Goal: Communication & Community: Answer question/provide support

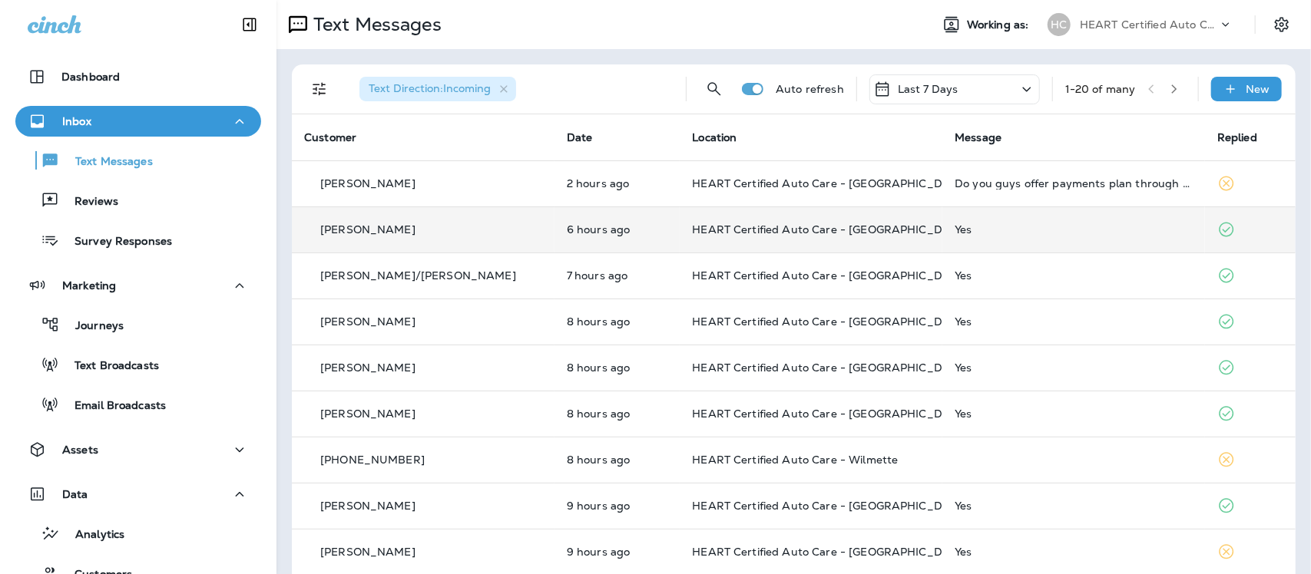
scroll to position [41, 0]
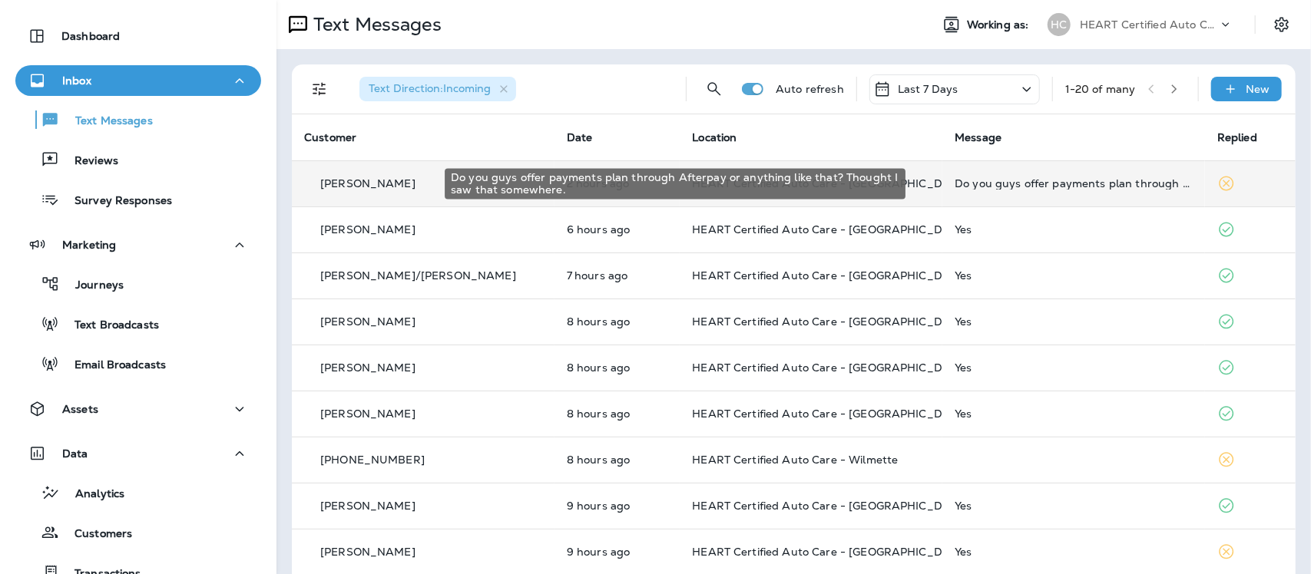
click at [1103, 189] on div "Do you guys offer payments plan through Afterpay or anything like that? Thought…" at bounding box center [1073, 183] width 238 height 12
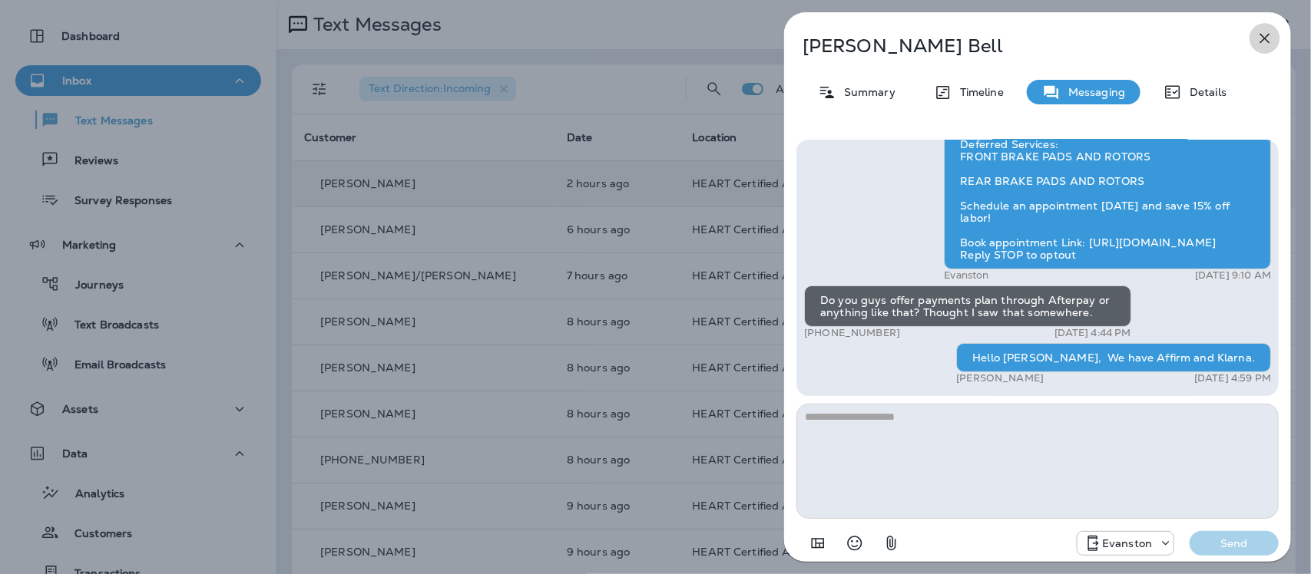
click at [1267, 39] on icon "button" at bounding box center [1264, 38] width 18 height 18
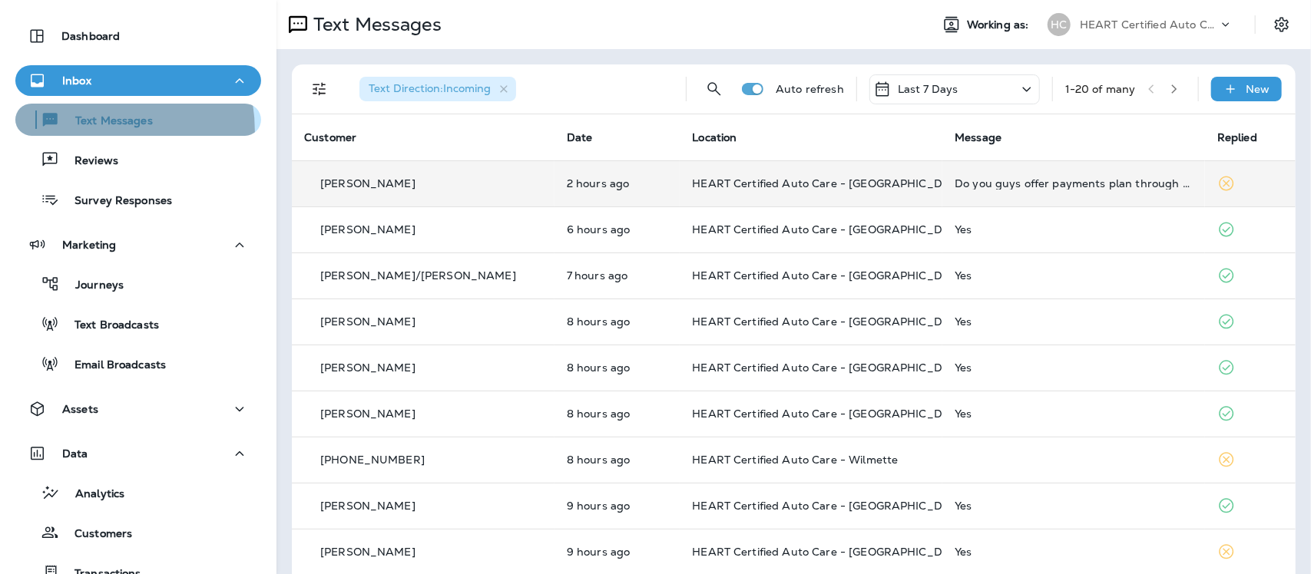
click at [71, 131] on button "Text Messages" at bounding box center [138, 120] width 246 height 32
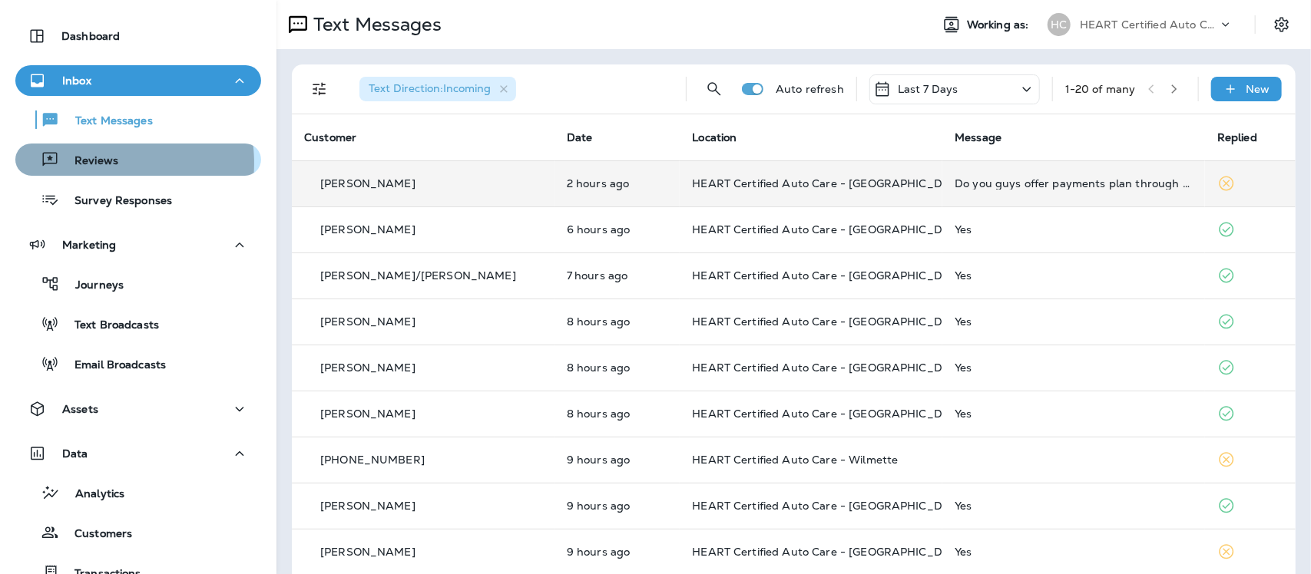
click at [86, 163] on p "Reviews" at bounding box center [88, 161] width 59 height 15
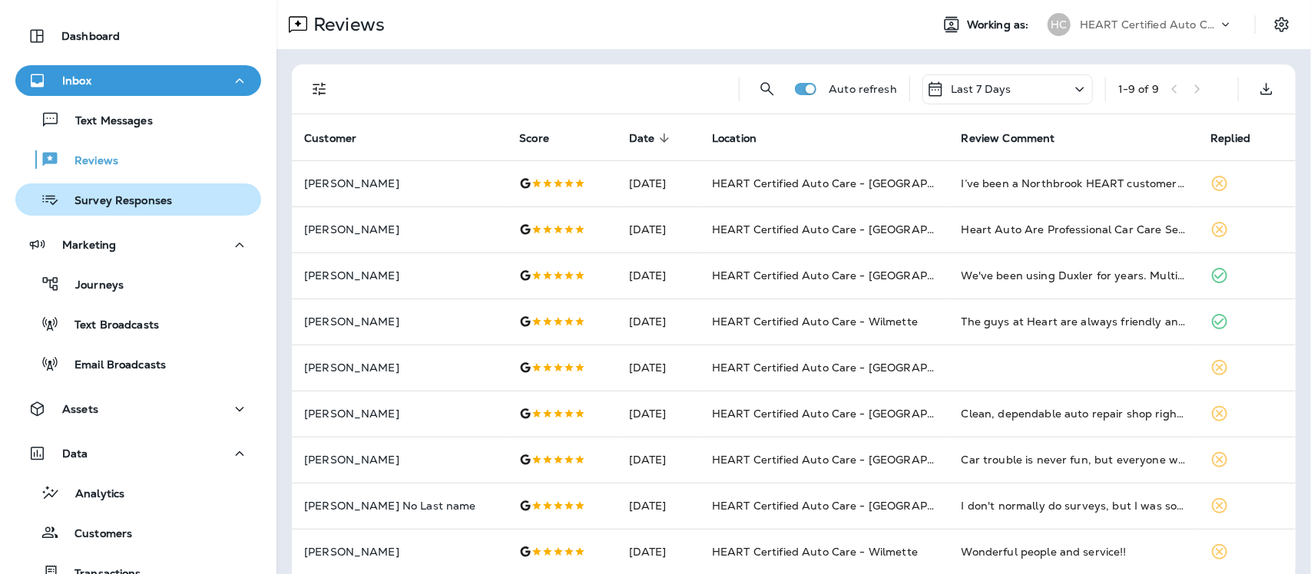
click at [129, 203] on p "Survey Responses" at bounding box center [115, 201] width 113 height 15
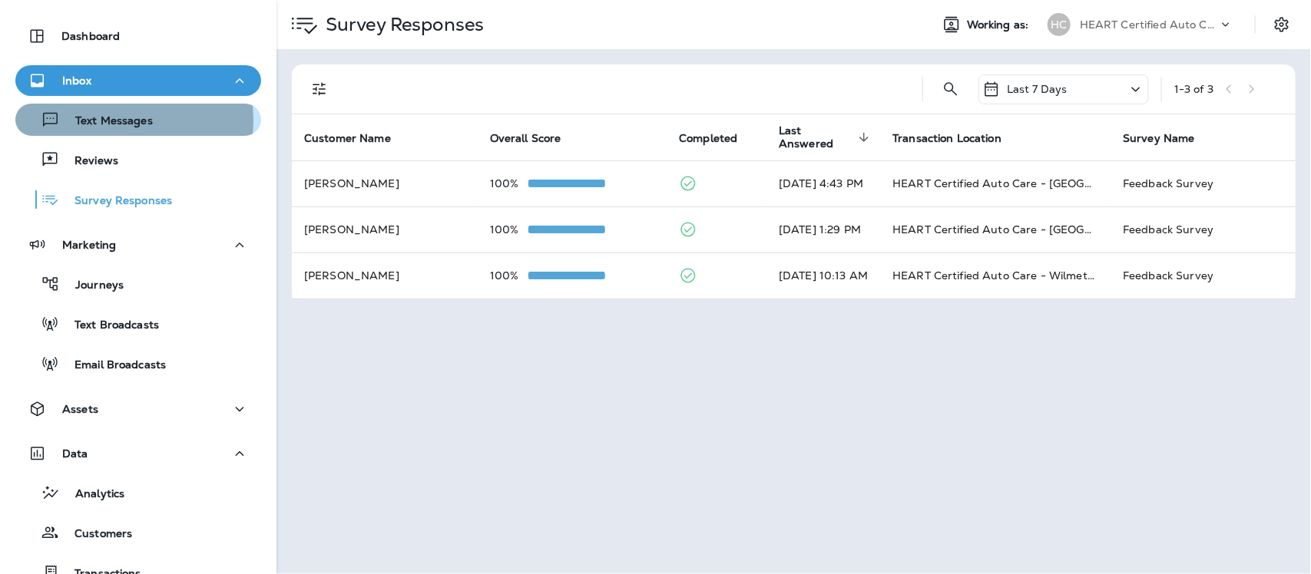
click at [101, 120] on p "Text Messages" at bounding box center [106, 121] width 93 height 15
